Goal: Task Accomplishment & Management: Complete application form

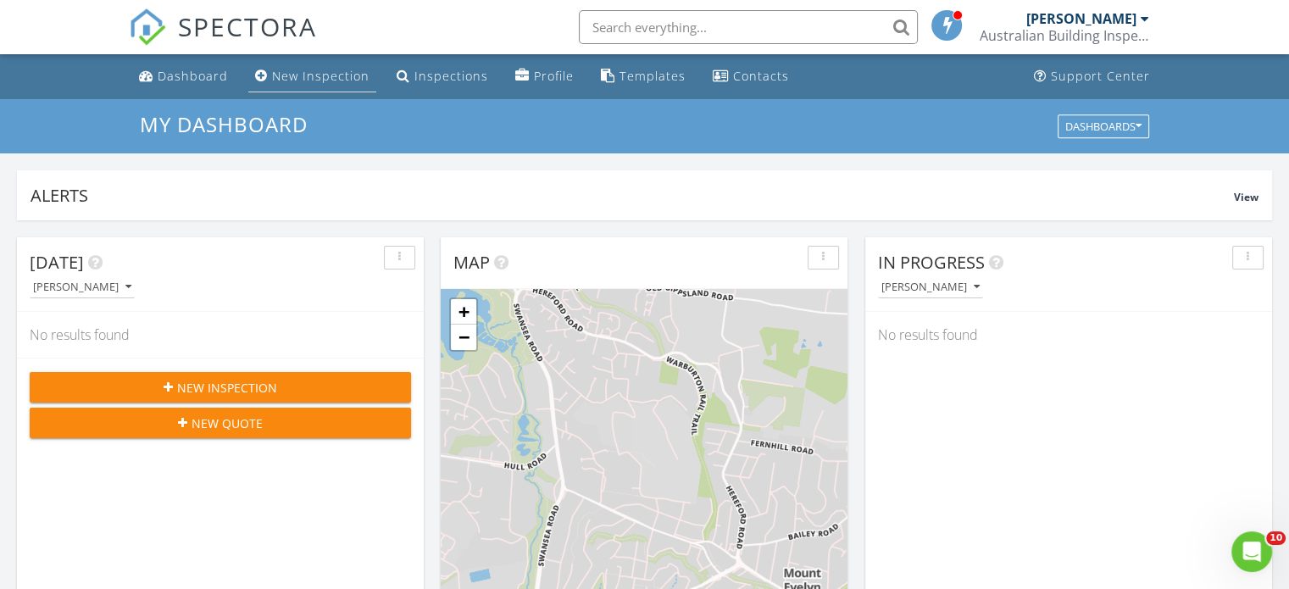
click at [312, 78] on div "New Inspection" at bounding box center [320, 76] width 97 height 16
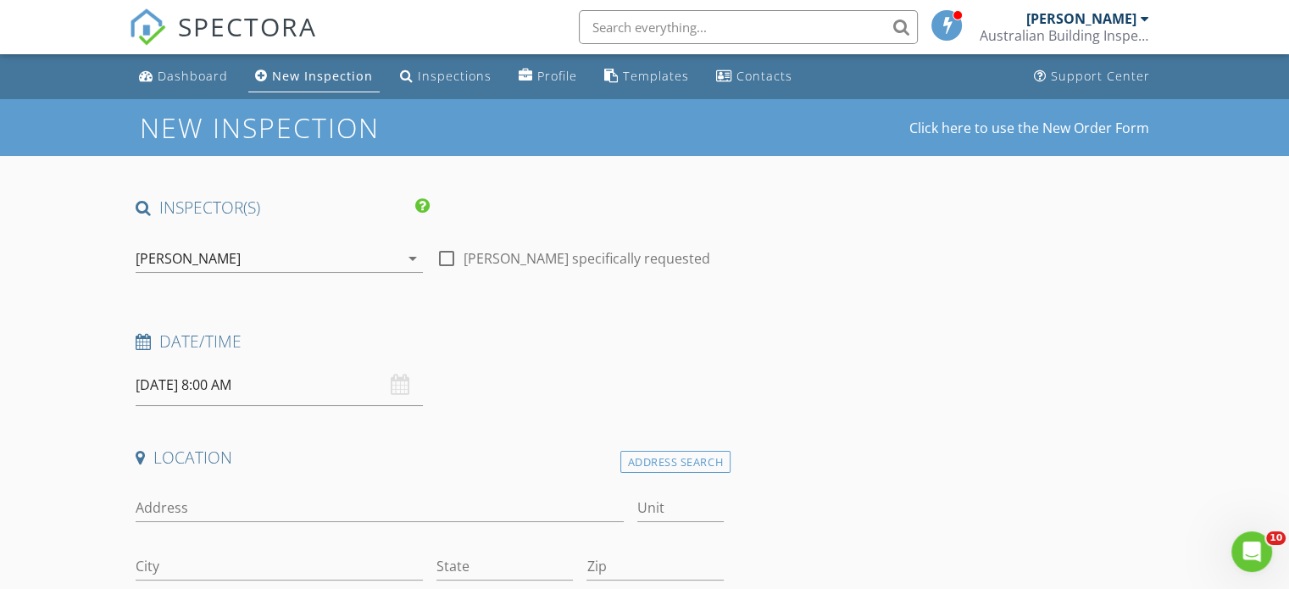
click at [190, 386] on input "[DATE] 8:00 AM" at bounding box center [279, 385] width 287 height 42
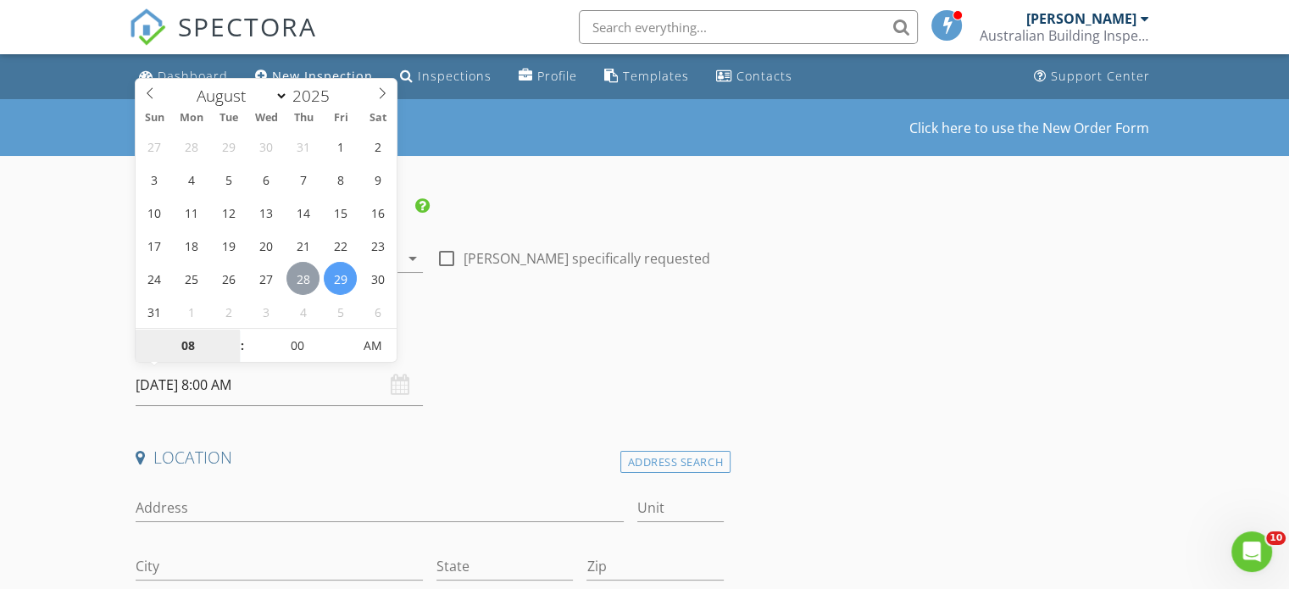
type input "[DATE] 8:00 AM"
type input "09"
type input "[DATE] 9:00 AM"
click at [236, 334] on span at bounding box center [234, 337] width 12 height 17
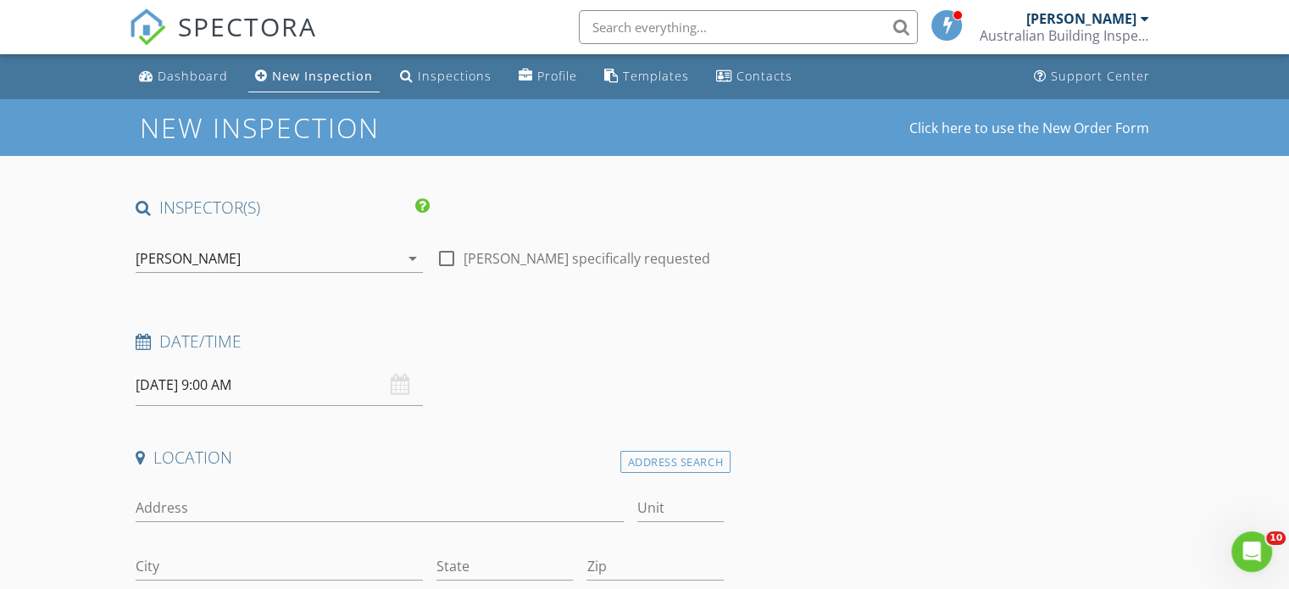
click at [582, 331] on h4 "Date/Time" at bounding box center [430, 342] width 588 height 22
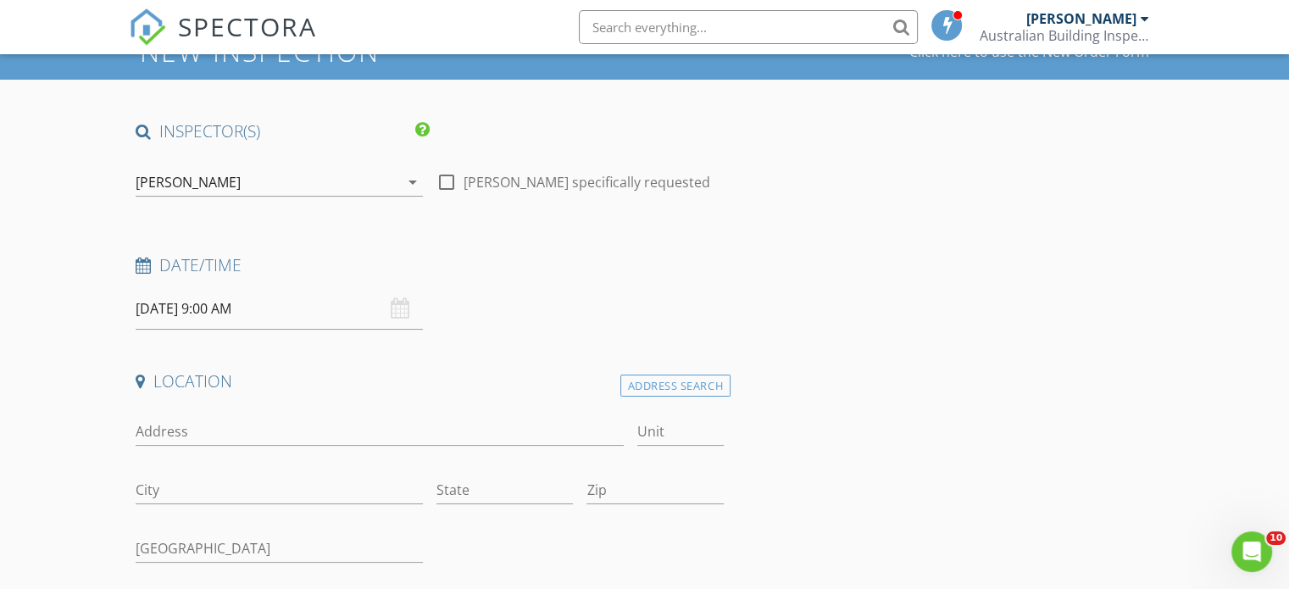
scroll to position [339, 0]
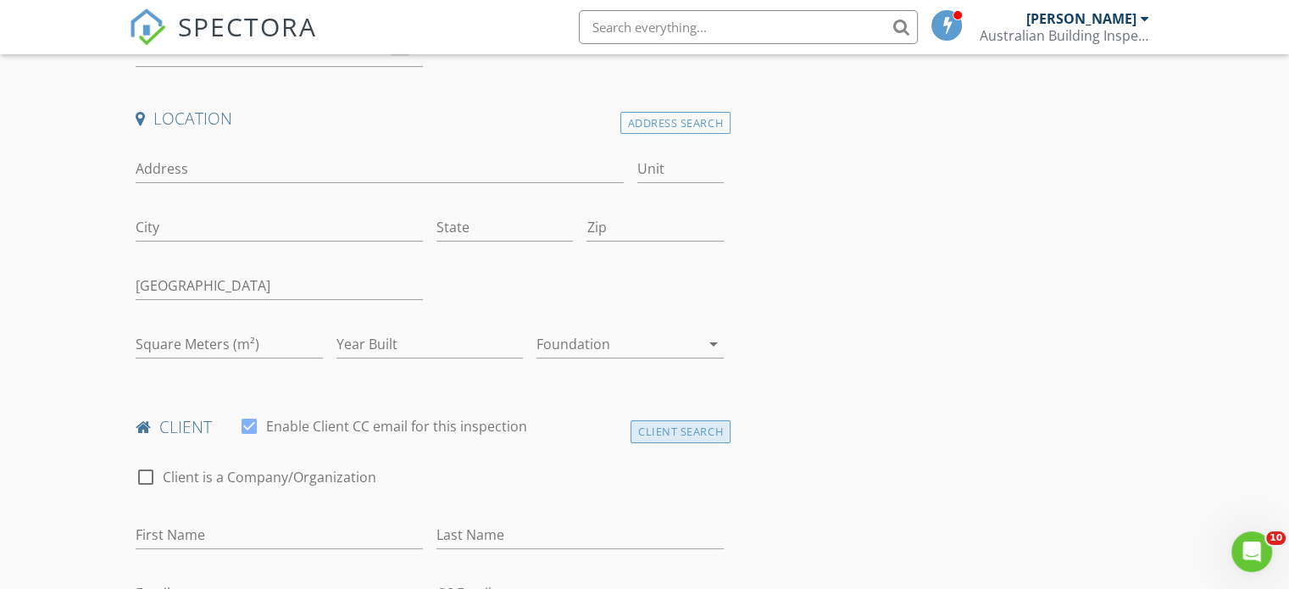
click at [668, 422] on div "Client Search" at bounding box center [680, 431] width 100 height 23
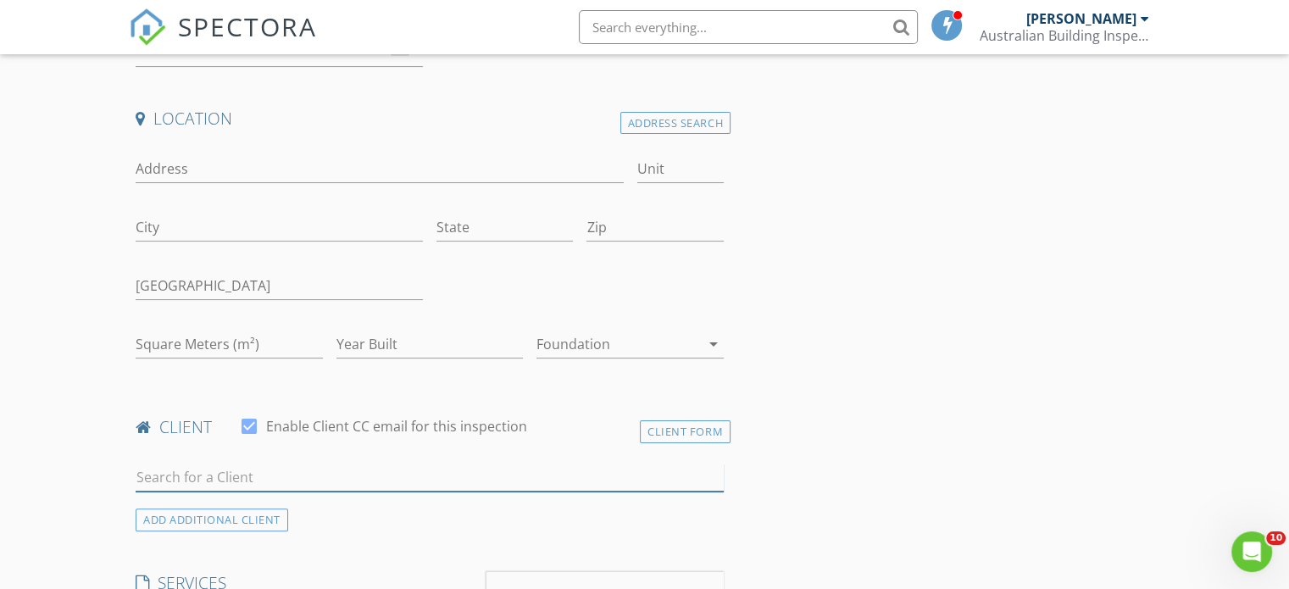
paste input "5 Webb Street, Warburton, Vic 3799"
type input "5 Webb Street, Warburton, Vic 3799"
drag, startPoint x: 376, startPoint y: 470, endPoint x: 0, endPoint y: 412, distance: 380.8
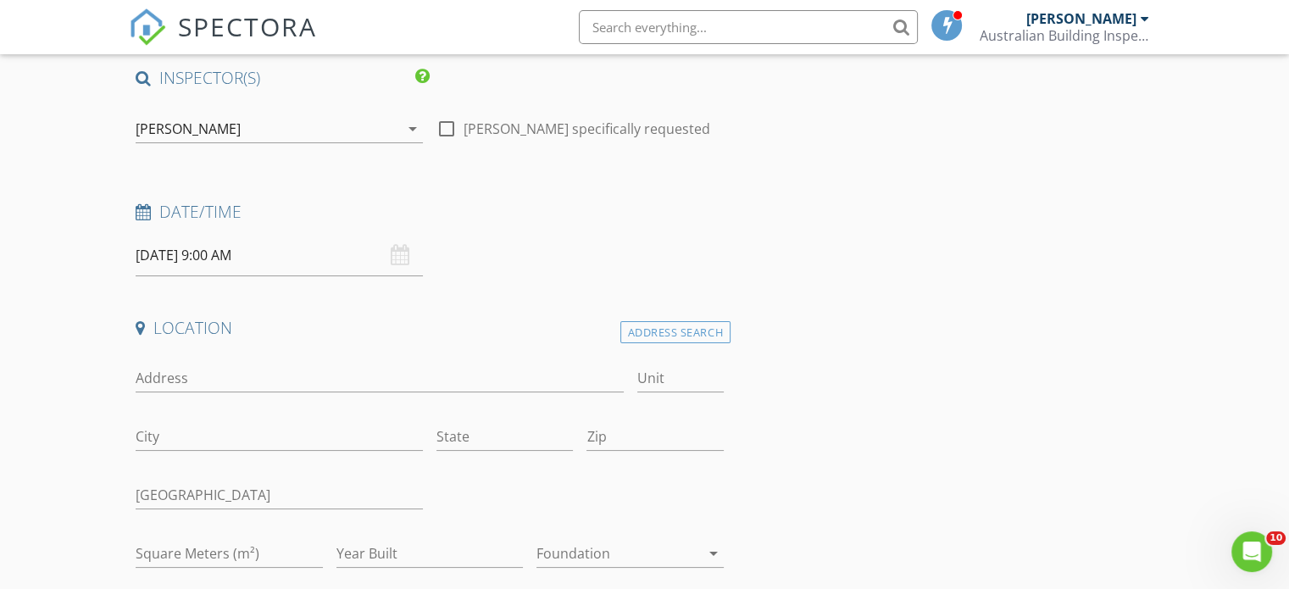
scroll to position [0, 0]
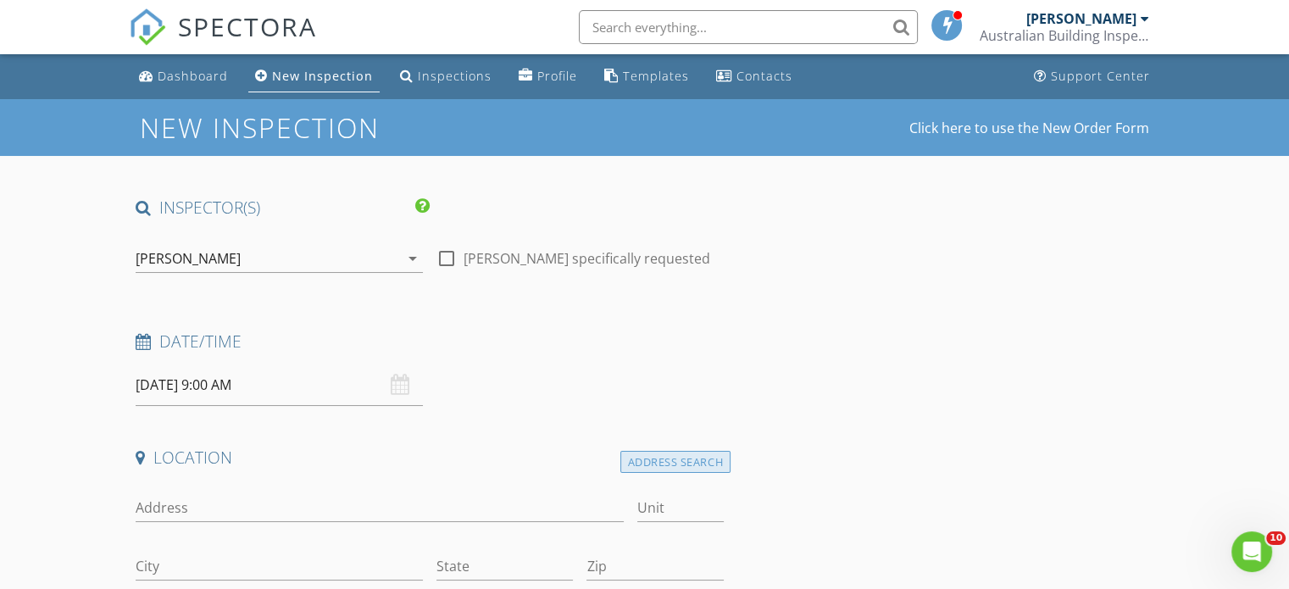
click at [685, 460] on div "Address Search" at bounding box center [675, 462] width 110 height 23
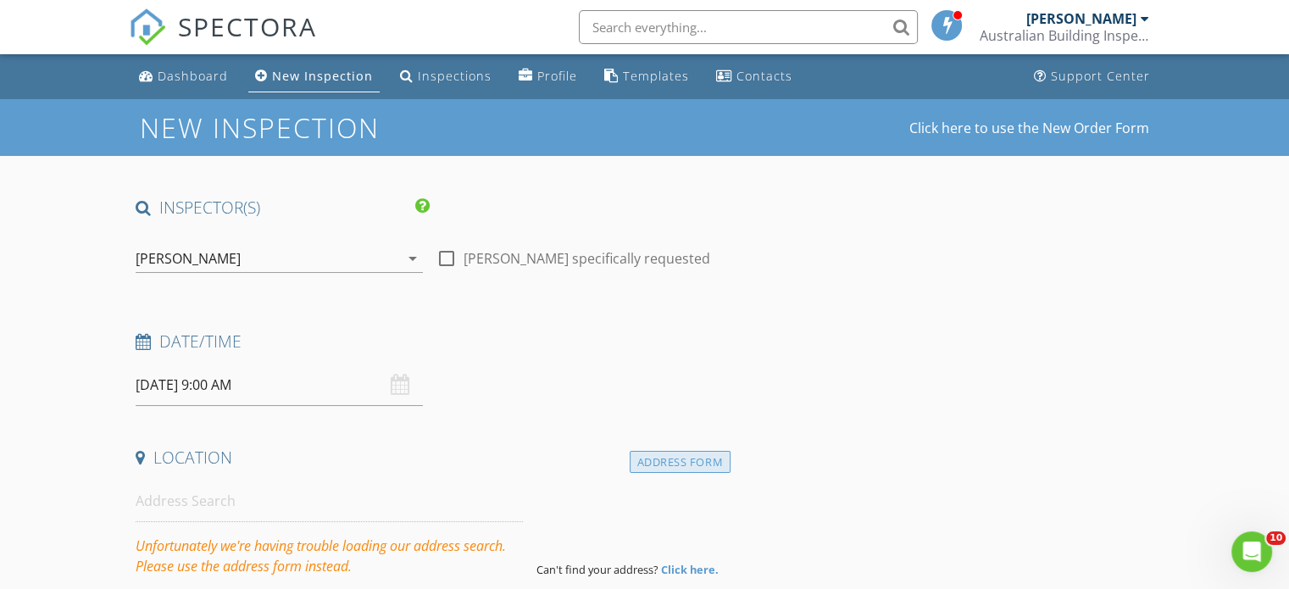
drag, startPoint x: 681, startPoint y: 476, endPoint x: 680, endPoint y: 462, distance: 14.5
click at [680, 470] on div "Location Address Form Unfortunately we're having trouble loading our address se…" at bounding box center [430, 512] width 602 height 130
click at [680, 462] on div "Address Form" at bounding box center [680, 462] width 101 height 23
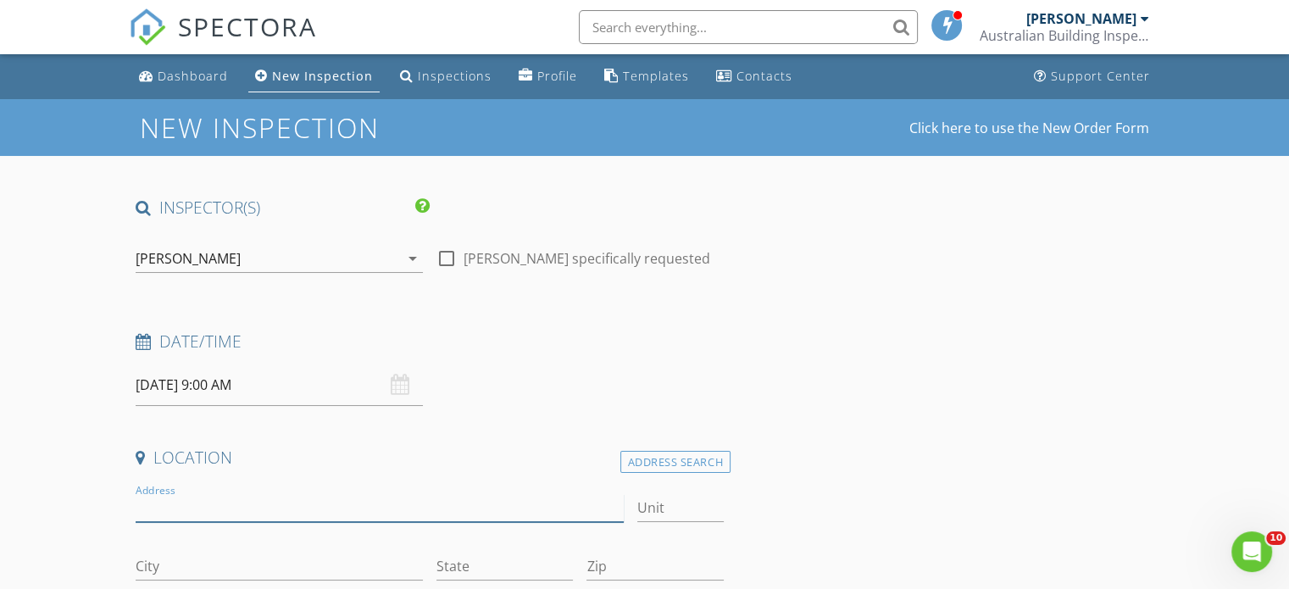
paste input "5 Webb Street, Warburton, Vic 3799"
drag, startPoint x: 236, startPoint y: 504, endPoint x: 300, endPoint y: 504, distance: 64.4
click at [300, 504] on input "5 Webb Street, Warburton, Vic 3799" at bounding box center [379, 508] width 487 height 28
drag, startPoint x: 288, startPoint y: 498, endPoint x: 225, endPoint y: 509, distance: 64.5
click at [225, 509] on input "5 Webb Street, , Vic 3799" at bounding box center [379, 508] width 487 height 28
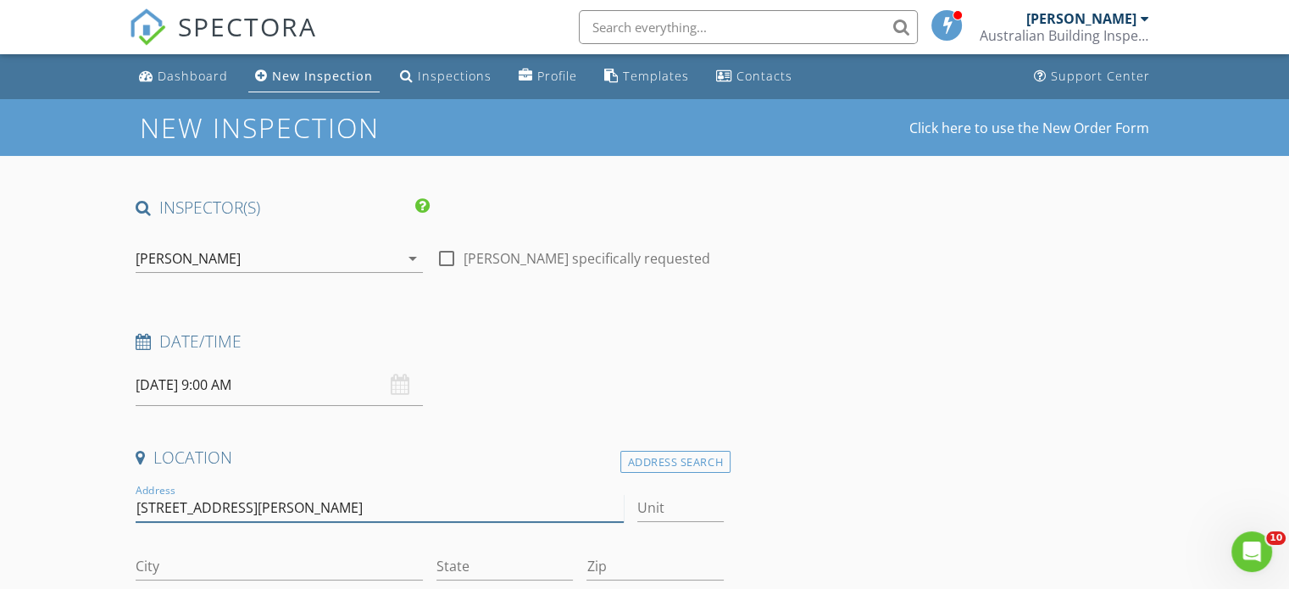
type input "[STREET_ADDRESS][PERSON_NAME]"
paste input "Warburton"
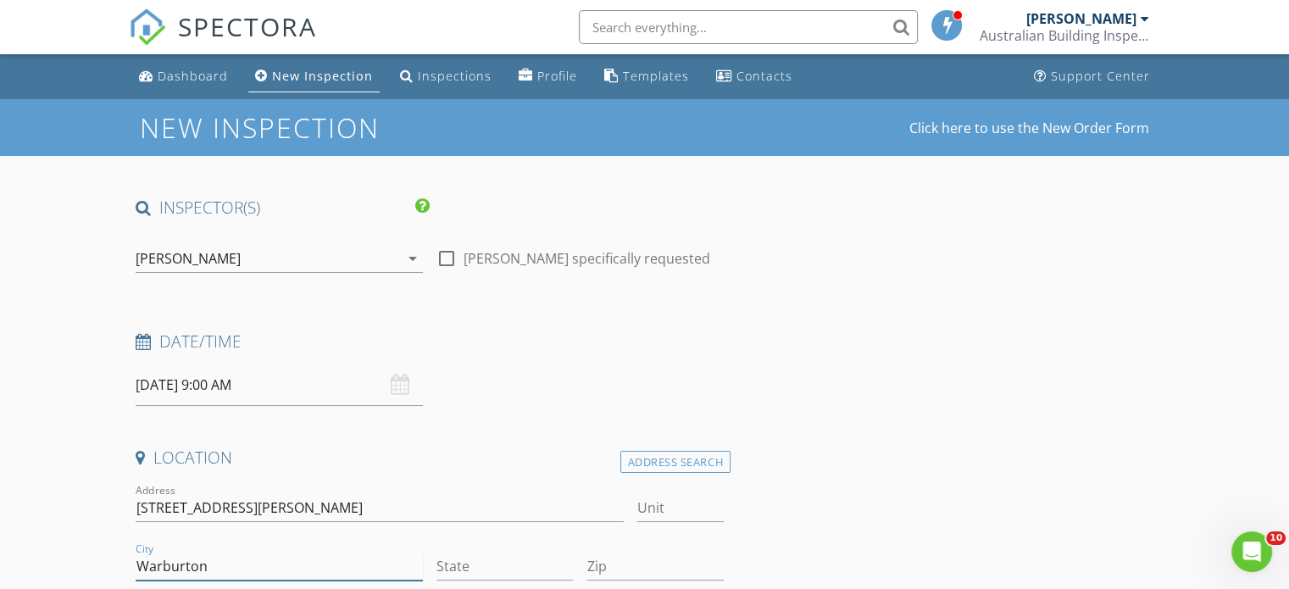
type input "Warburton"
click at [469, 566] on input "State" at bounding box center [504, 567] width 136 height 28
type input "Vic"
click at [601, 566] on input "Zip" at bounding box center [654, 567] width 136 height 28
type input "3799"
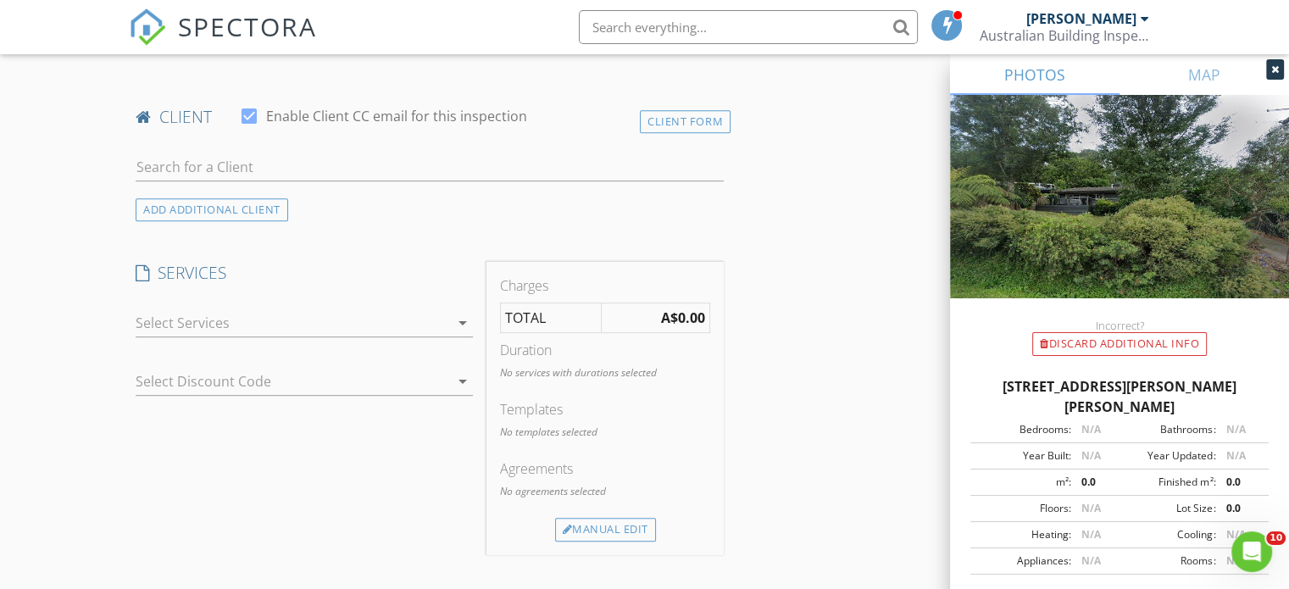
scroll to position [763, 0]
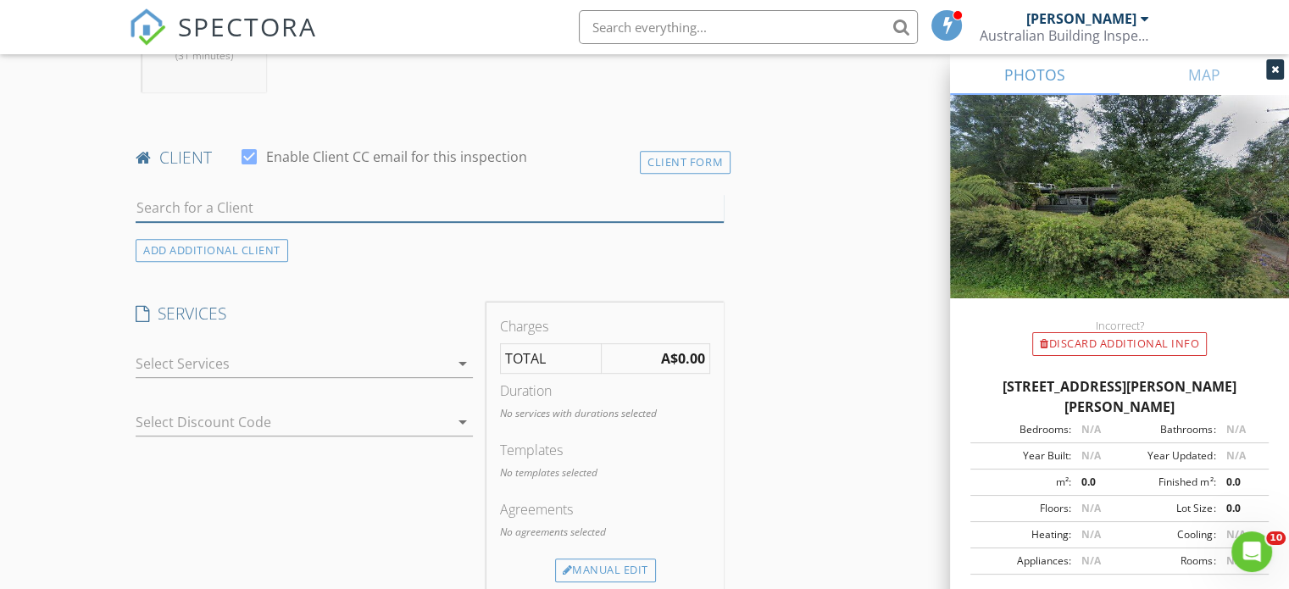
paste input "[PERSON_NAME]"
click at [301, 209] on input "[PERSON_NAME]" at bounding box center [430, 208] width 588 height 28
click at [324, 303] on h4 "SERVICES" at bounding box center [304, 314] width 337 height 22
drag, startPoint x: 192, startPoint y: 209, endPoint x: 272, endPoint y: 206, distance: 80.6
click at [272, 206] on input "[PERSON_NAME]" at bounding box center [430, 208] width 588 height 28
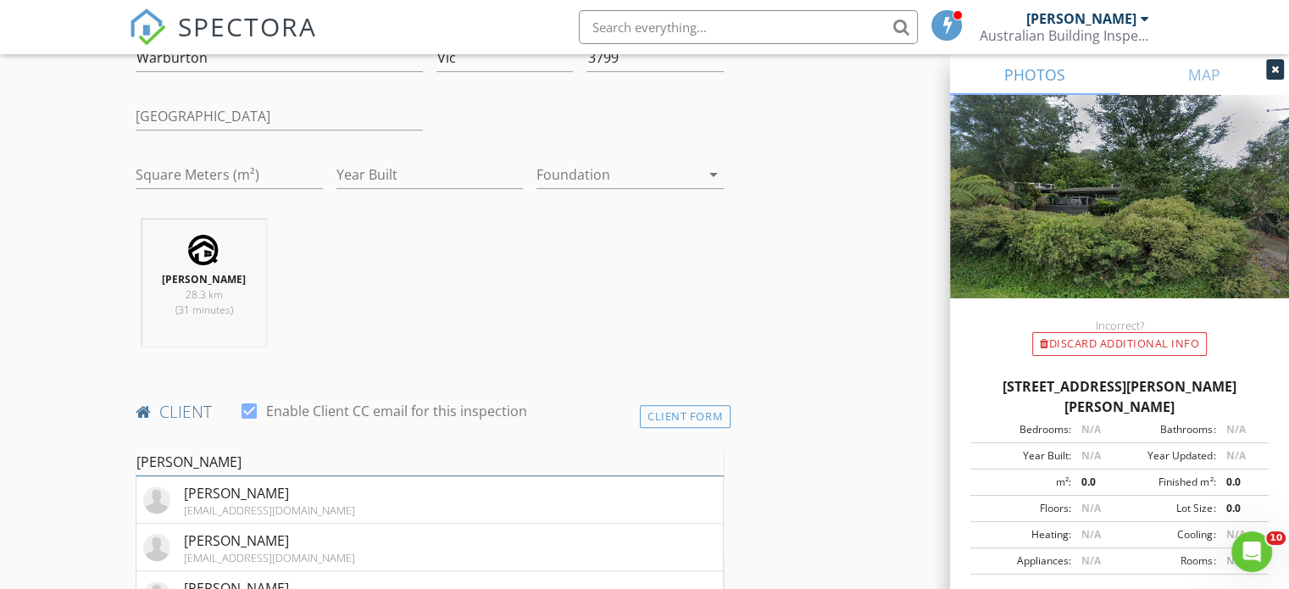
scroll to position [593, 0]
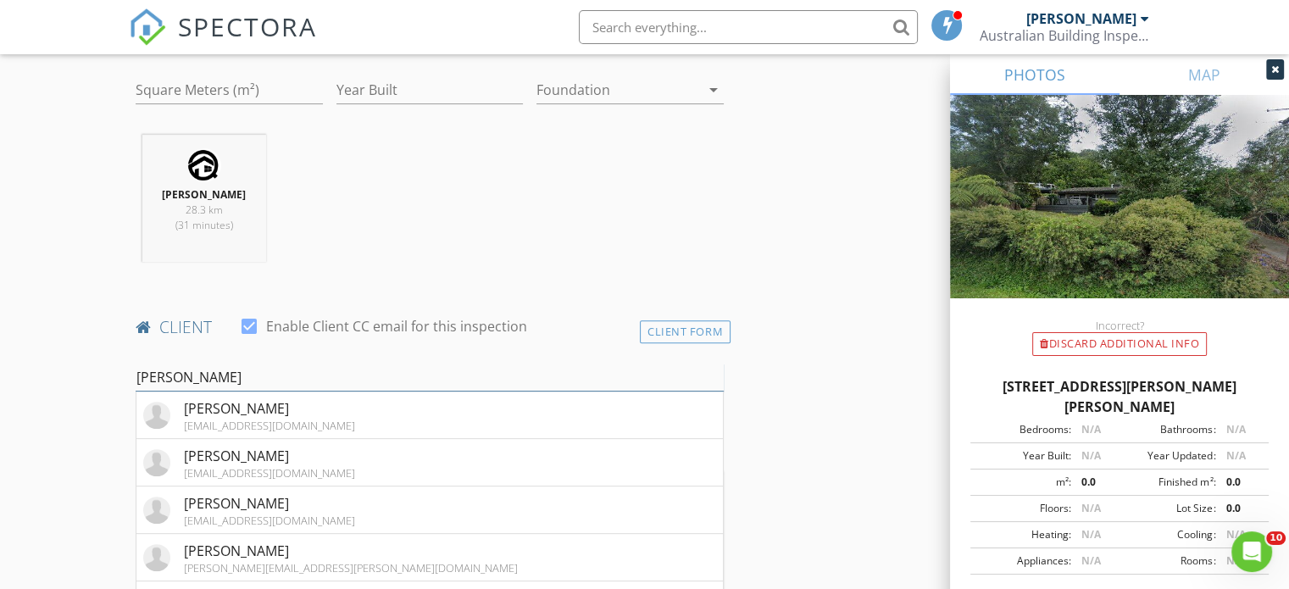
drag, startPoint x: 244, startPoint y: 382, endPoint x: 126, endPoint y: 389, distance: 118.0
paste input "Anikijenko"
drag, startPoint x: 197, startPoint y: 375, endPoint x: 119, endPoint y: 364, distance: 78.7
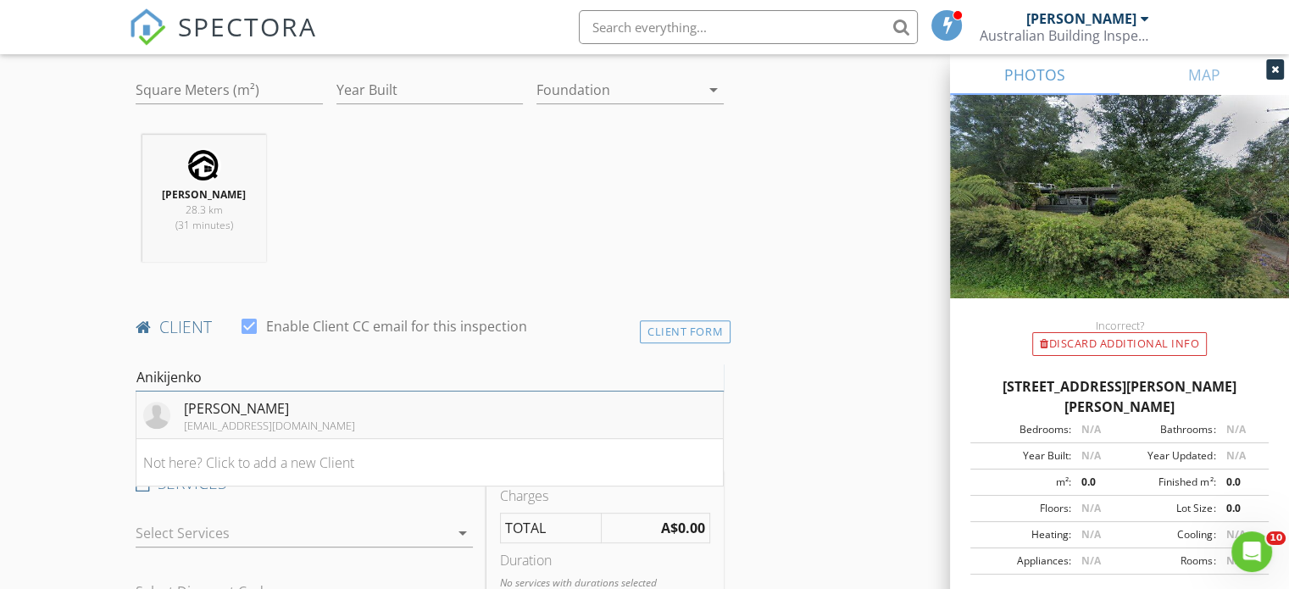
type input "Anikijenko"
click at [292, 419] on div "[EMAIL_ADDRESS][DOMAIN_NAME]" at bounding box center [269, 426] width 171 height 14
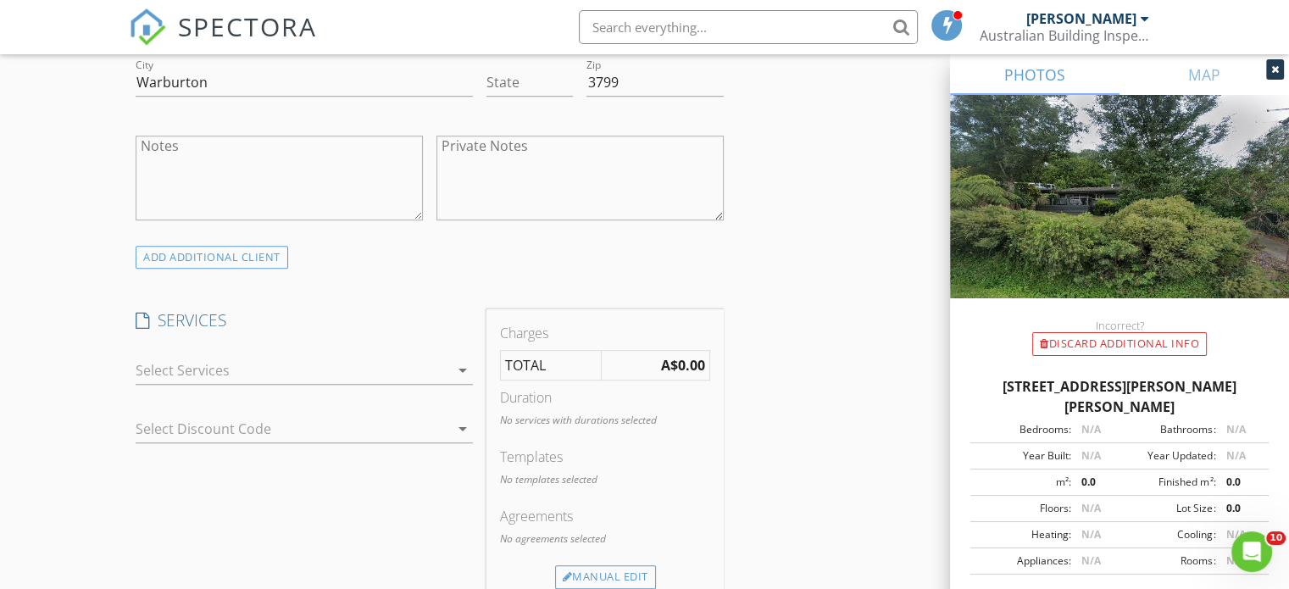
scroll to position [1186, 0]
click at [386, 371] on div at bounding box center [293, 363] width 314 height 27
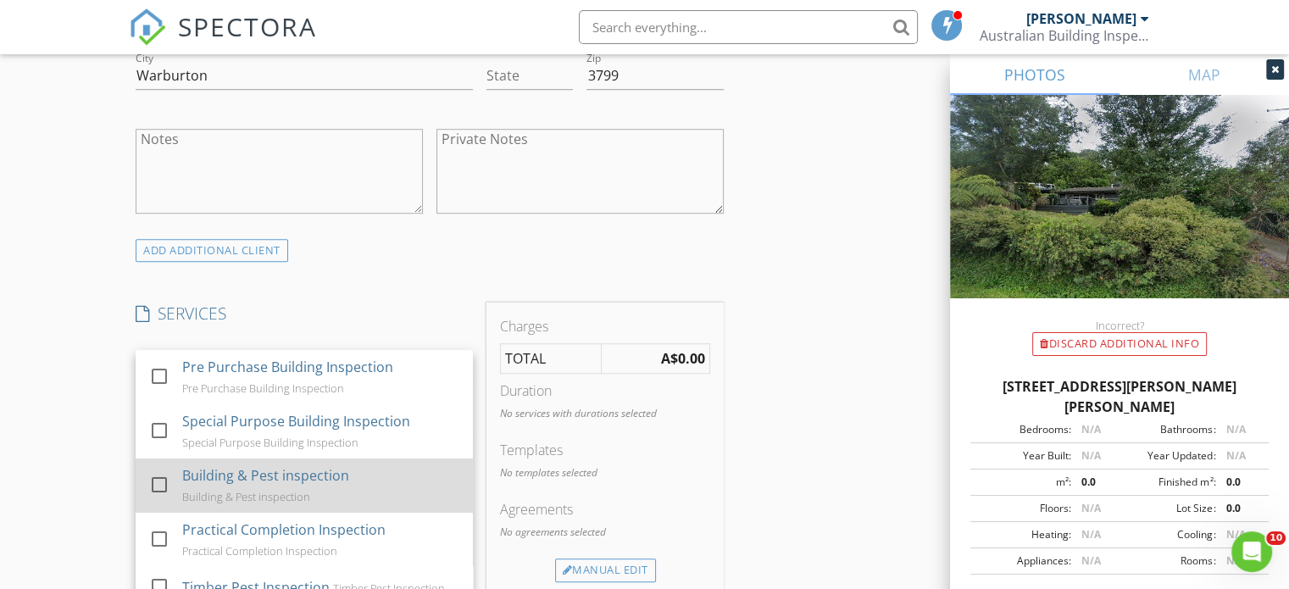
click at [278, 477] on div "Building & Pest inspection" at bounding box center [265, 475] width 167 height 20
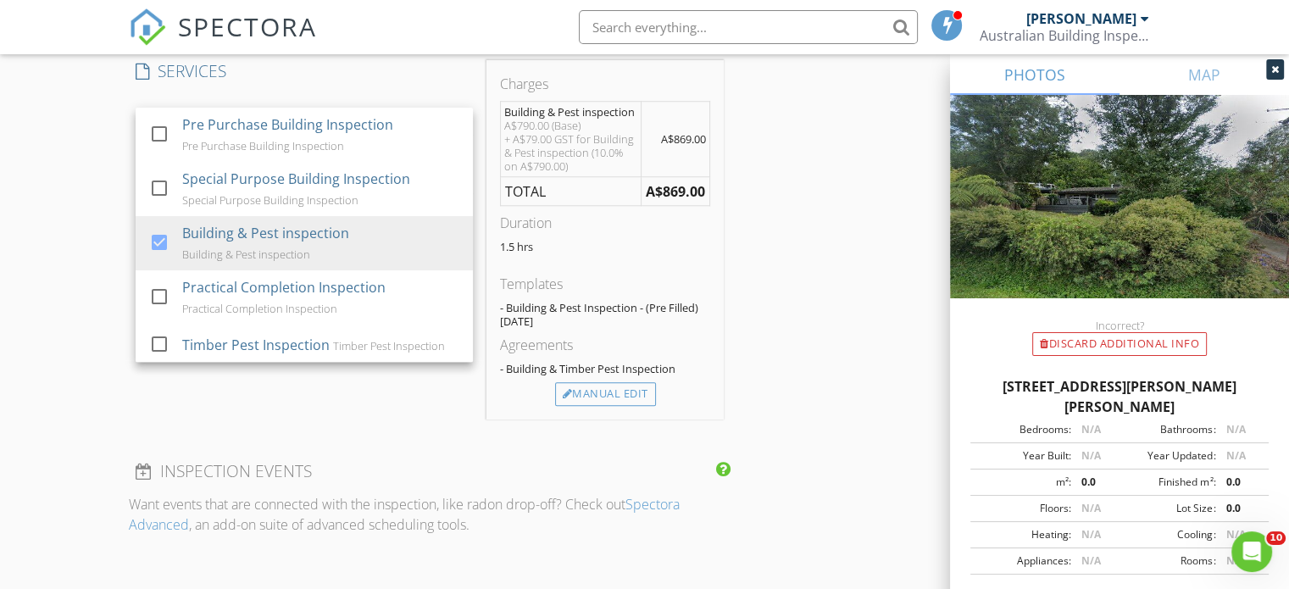
scroll to position [1525, 0]
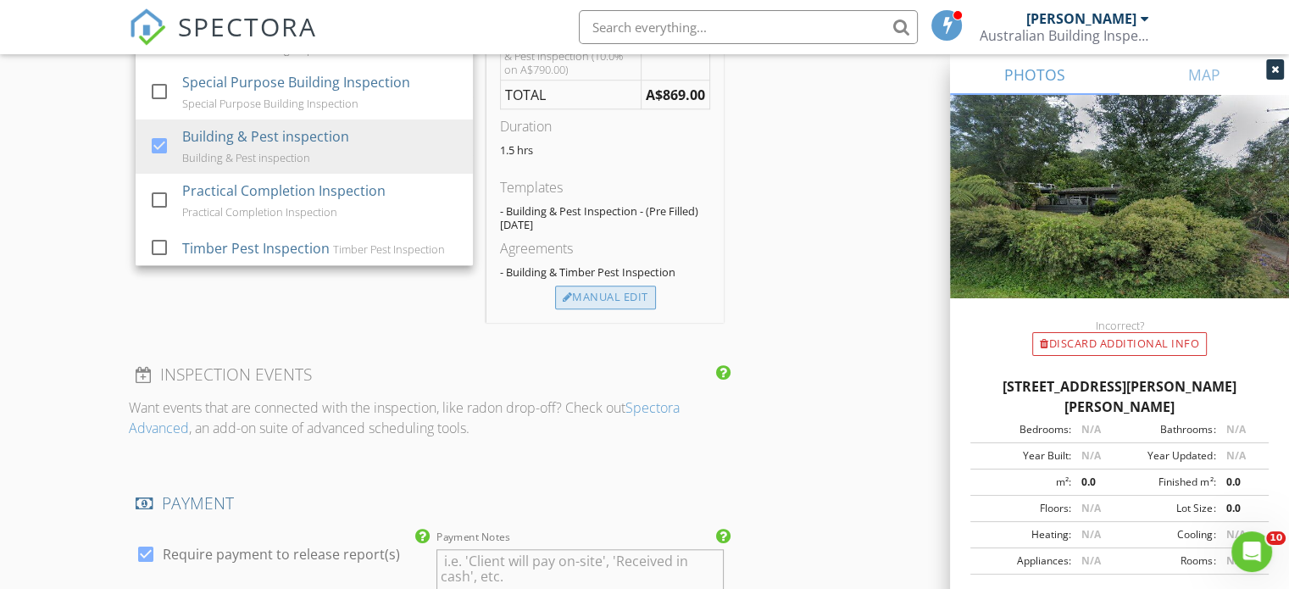
click at [603, 292] on div "Manual Edit" at bounding box center [605, 298] width 101 height 24
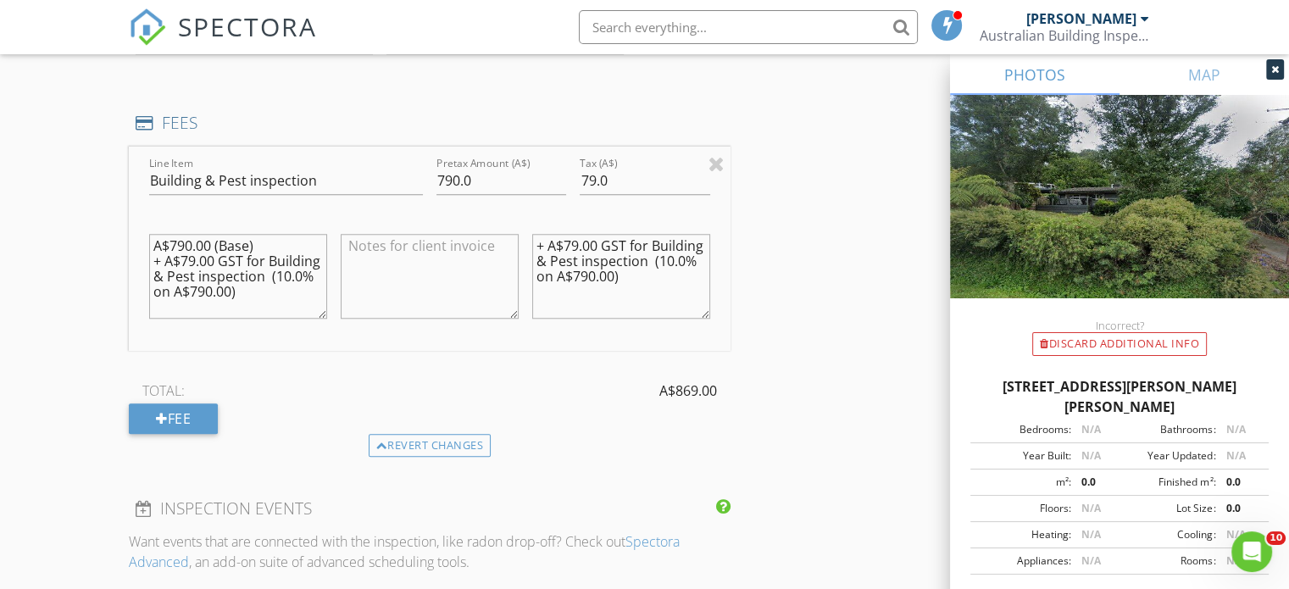
drag, startPoint x: 20, startPoint y: 254, endPoint x: 3, endPoint y: 217, distance: 41.0
click at [3, 217] on div "New Inspection Click here to use the New Order Form INSPECTOR(S) check_box Geof…" at bounding box center [644, 154] width 1289 height 3160
drag, startPoint x: 661, startPoint y: 294, endPoint x: 366, endPoint y: 155, distance: 326.0
click at [366, 155] on div "Line Item Building & Pest inspection Pretax Amount (A$) 790.0 Tax (A$) 79.0 + A…" at bounding box center [430, 249] width 602 height 204
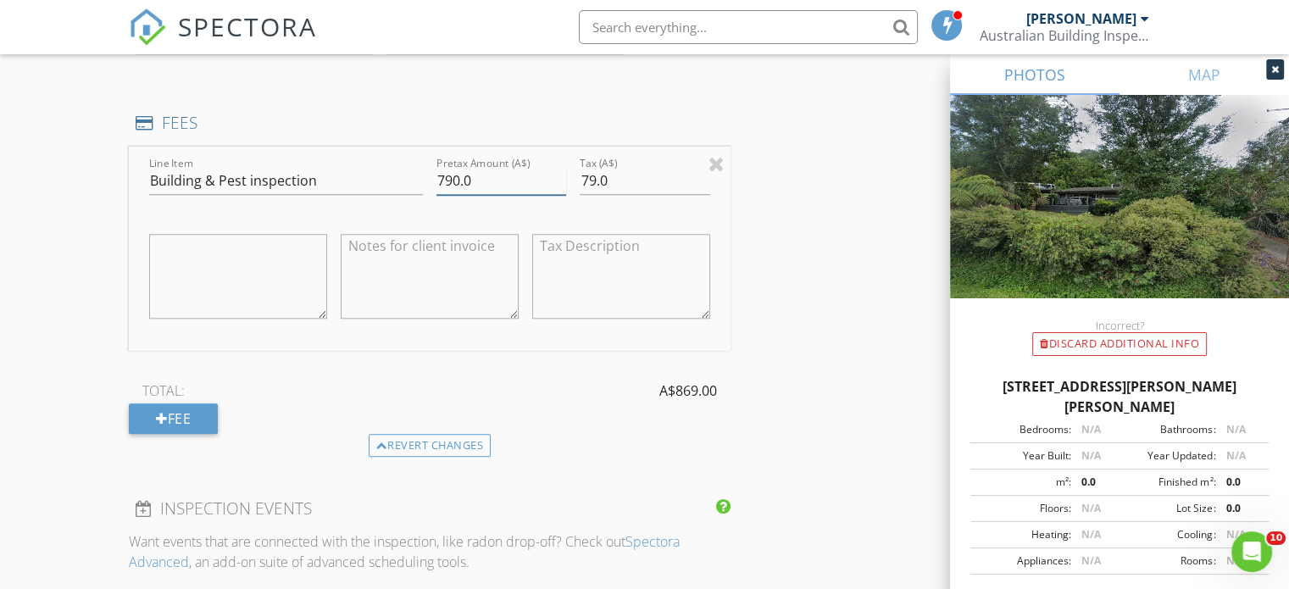
click at [453, 175] on input "790.0" at bounding box center [501, 181] width 130 height 28
type input "870.0"
drag, startPoint x: 593, startPoint y: 178, endPoint x: 576, endPoint y: 177, distance: 17.0
click at [576, 177] on div "Tax (A$) 79.0" at bounding box center [644, 182] width 143 height 58
type input "87.0"
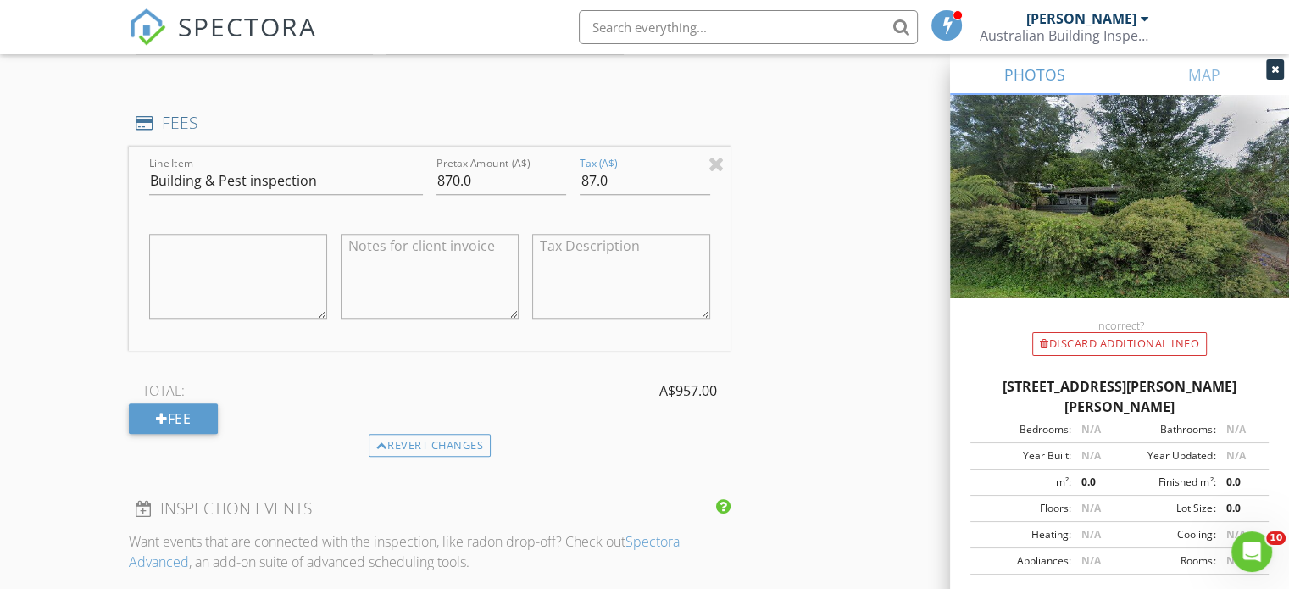
click at [804, 292] on div "INSPECTOR(S) check_box Geoffrey Sharp PRIMARY Geoffrey Sharp arrow_drop_down ch…" at bounding box center [644, 182] width 1031 height 3022
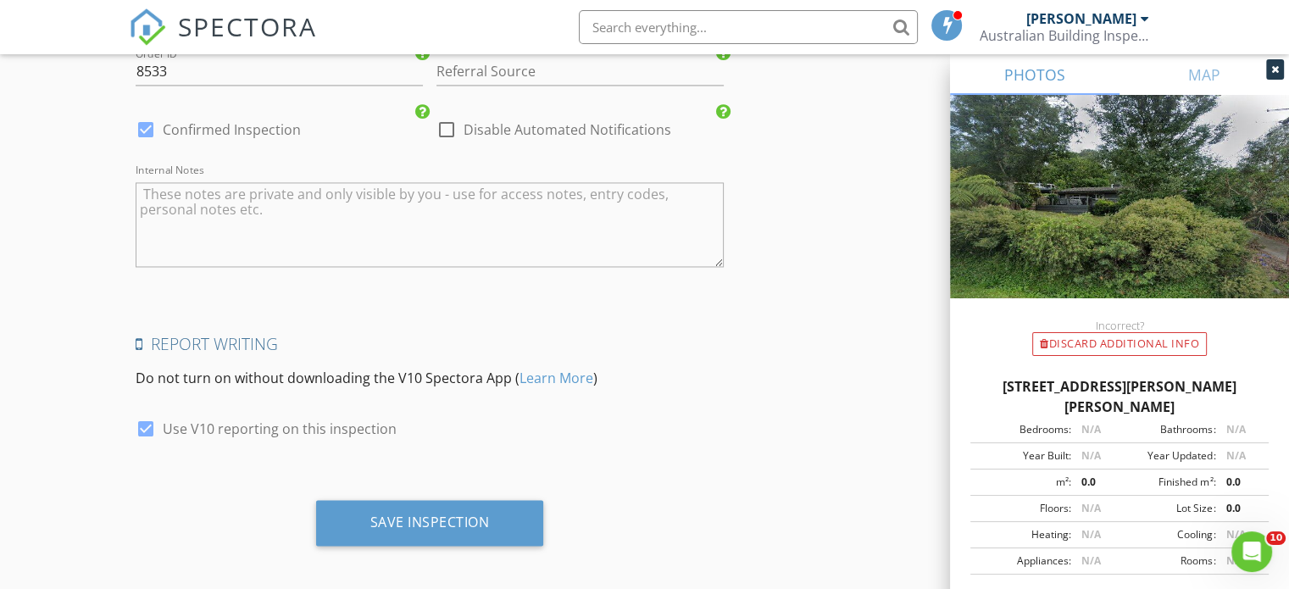
scroll to position [2665, 0]
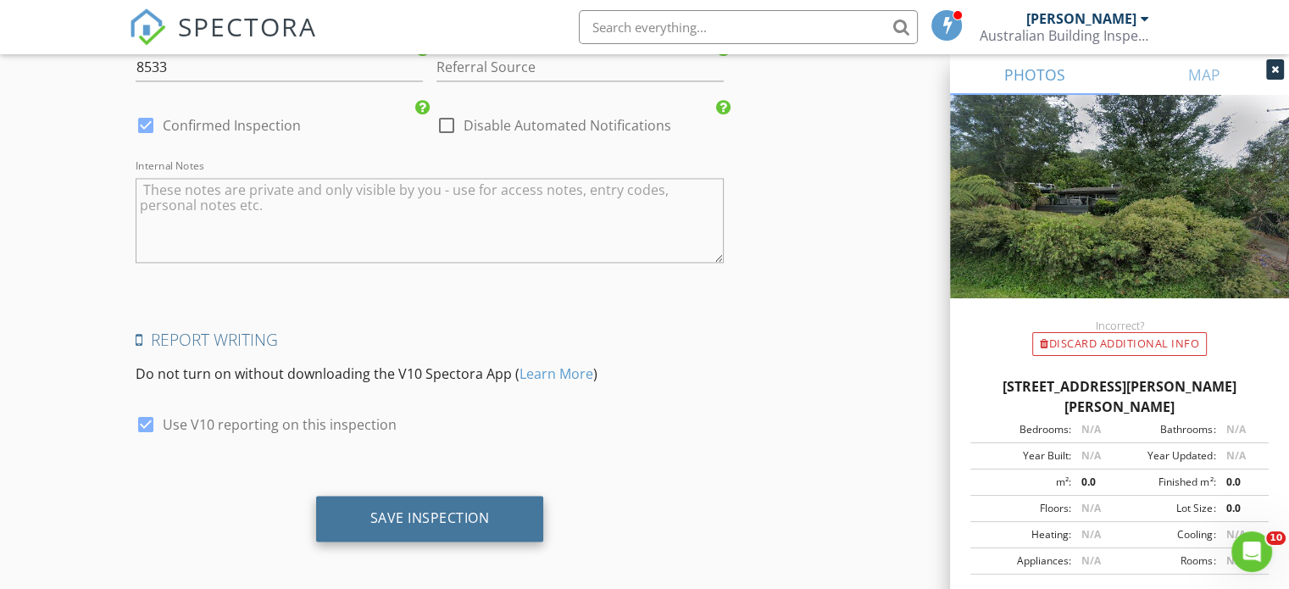
click at [502, 496] on div "Save Inspection" at bounding box center [430, 519] width 228 height 46
